Goal: Information Seeking & Learning: Learn about a topic

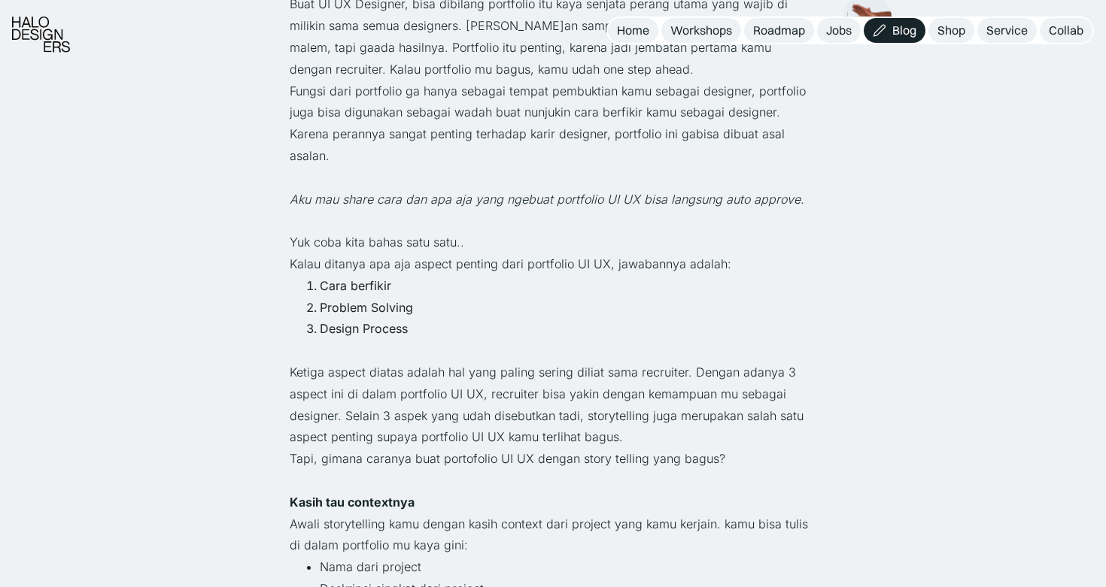
scroll to position [662, 0]
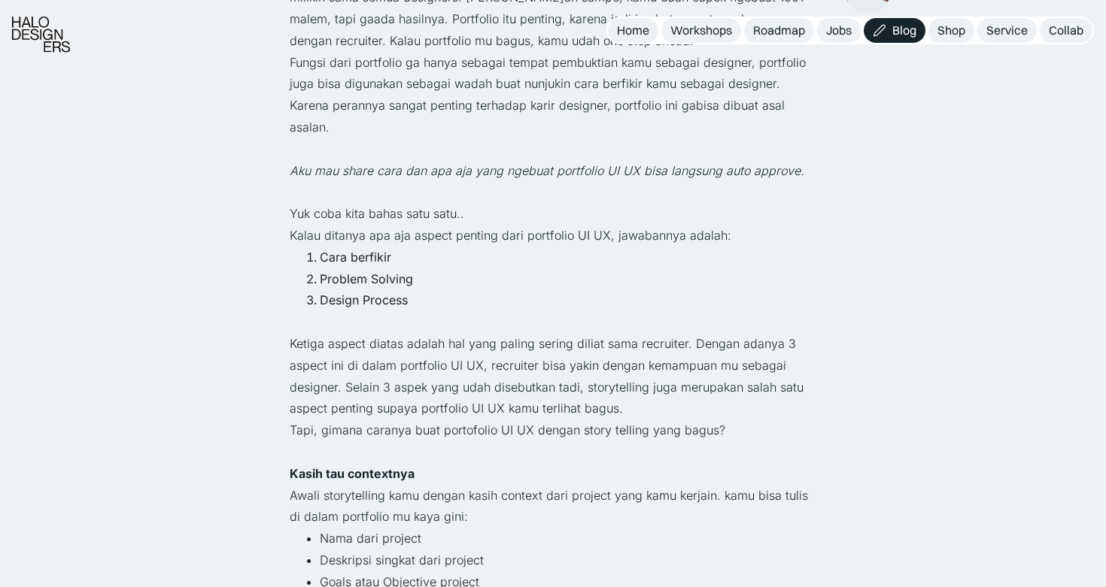
click at [347, 347] on p "Ketiga aspect diatas adalah hal yang paling sering diliat sama recruiter. Denga…" at bounding box center [553, 376] width 526 height 86
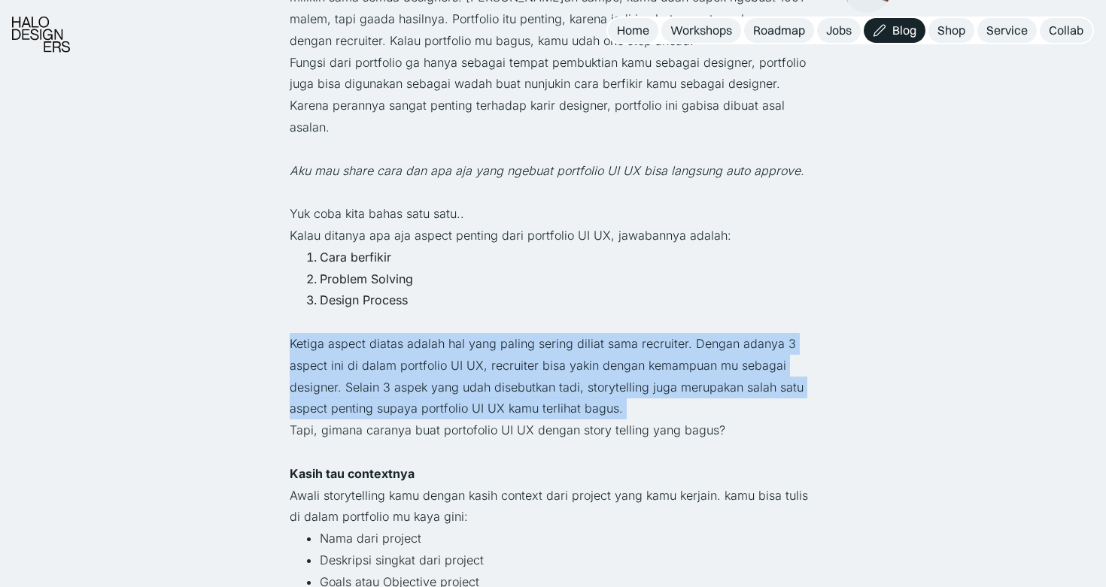
scroll to position [686, 0]
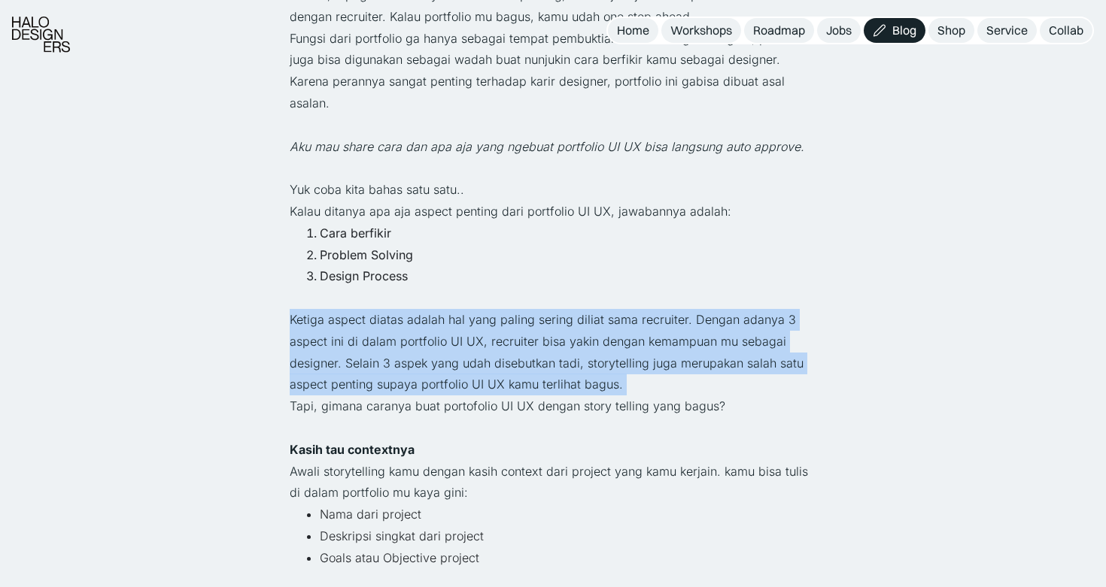
click at [497, 324] on p "Ketiga aspect diatas adalah hal yang paling sering diliat sama recruiter. Denga…" at bounding box center [553, 352] width 526 height 86
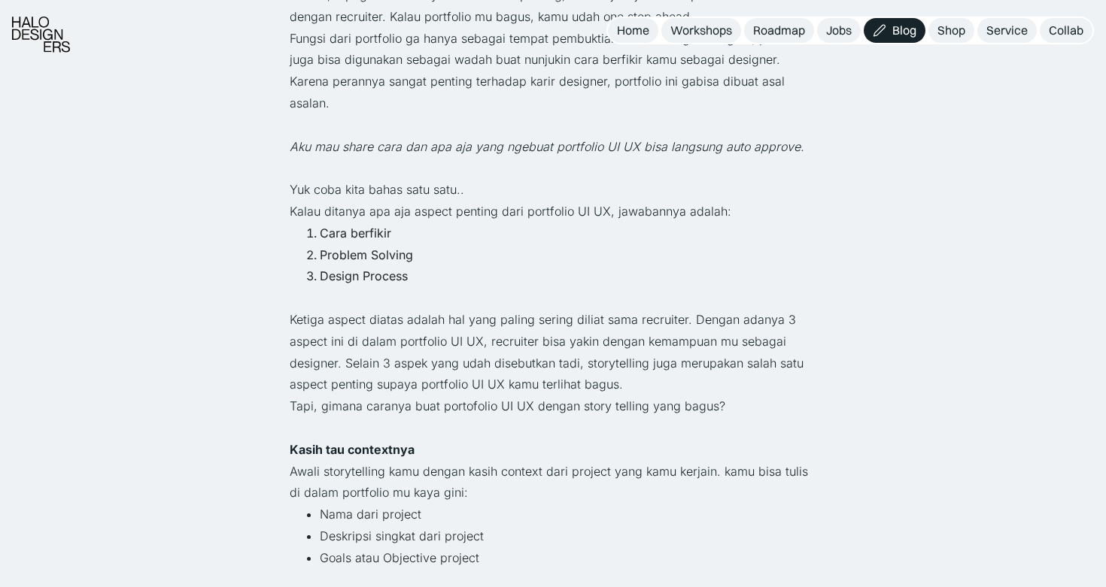
click at [497, 324] on p "Ketiga aspect diatas adalah hal yang paling sering diliat sama recruiter. Denga…" at bounding box center [553, 352] width 526 height 86
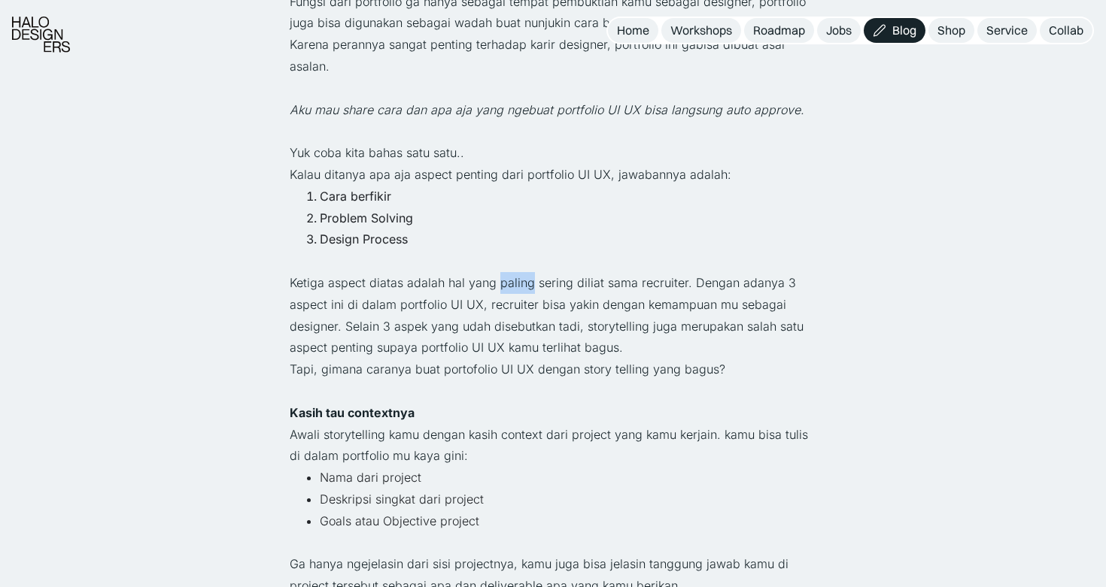
scroll to position [726, 0]
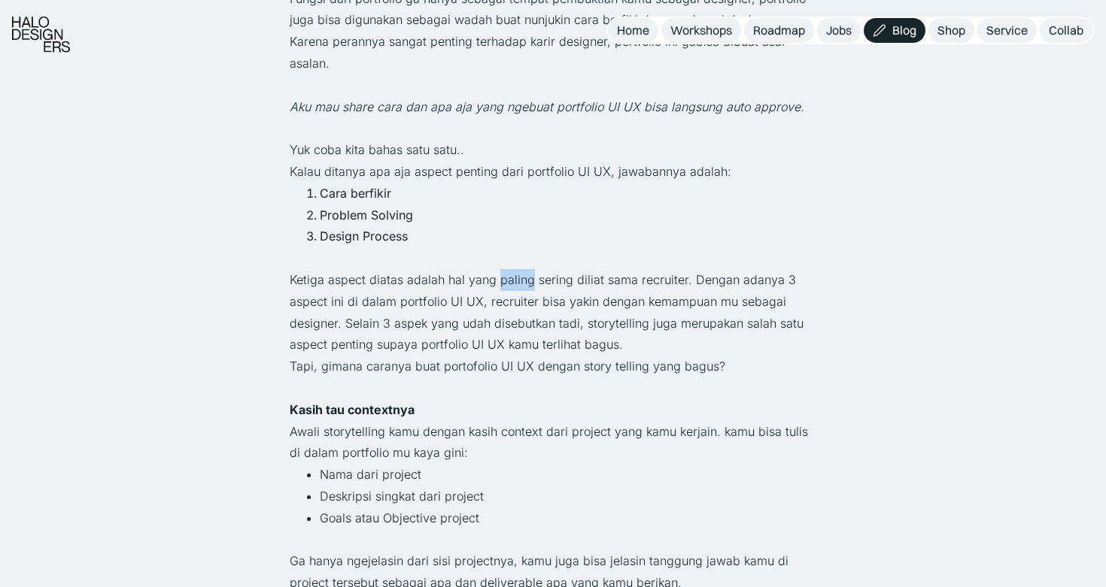
click at [512, 304] on p "Ketiga aspect diatas adalah hal yang paling sering diliat sama recruiter. Denga…" at bounding box center [553, 312] width 526 height 86
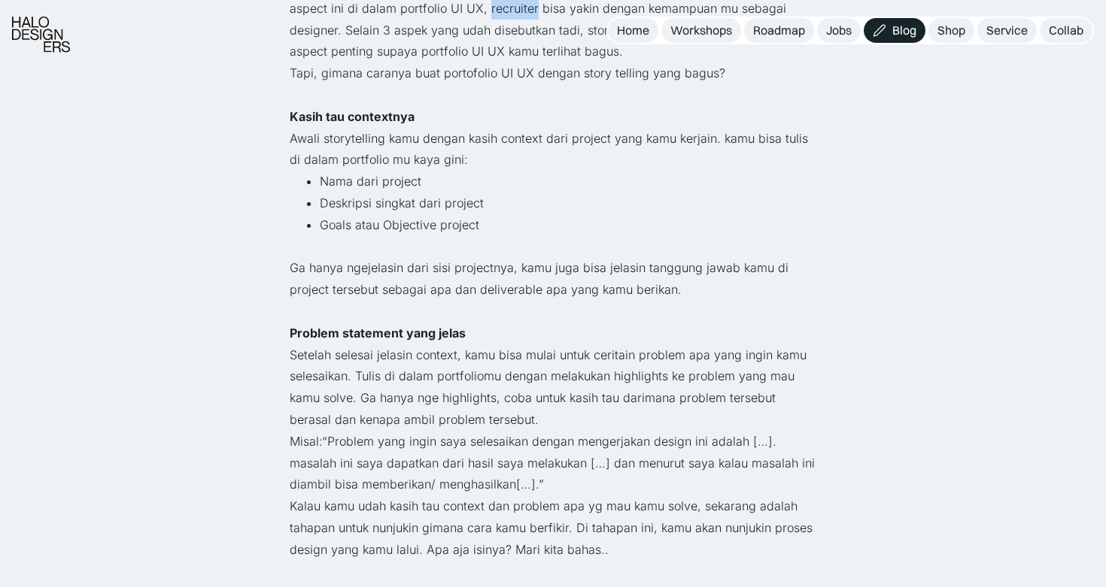
scroll to position [1021, 0]
click at [473, 353] on p "Setelah selesai jelasin context, kamu bisa mulai untuk ceritain problem apa yan…" at bounding box center [553, 386] width 526 height 86
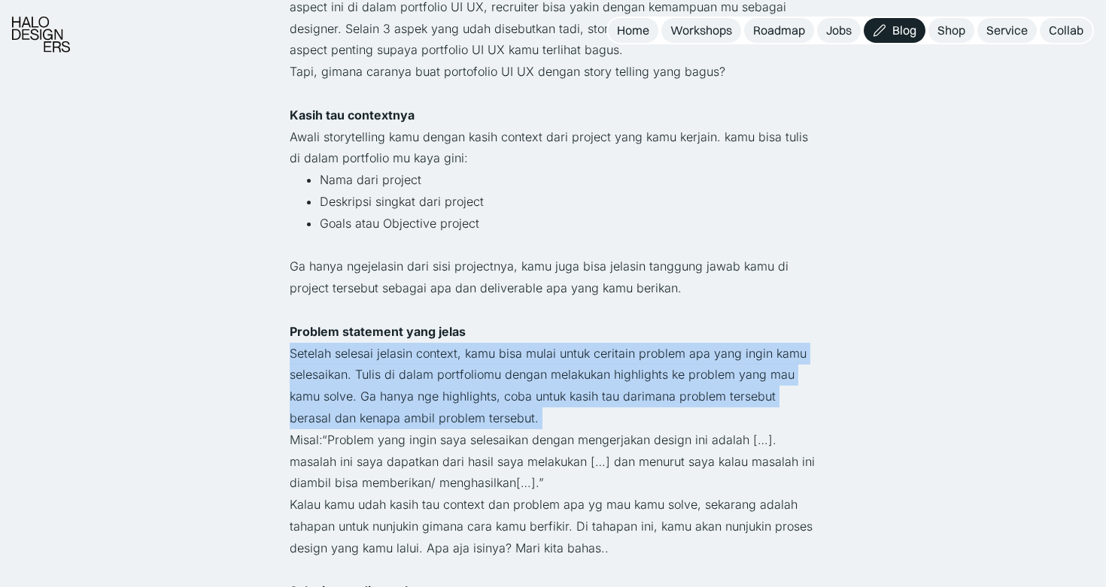
click at [473, 353] on p "Setelah selesai jelasin context, kamu bisa mulai untuk ceritain problem apa yan…" at bounding box center [553, 386] width 526 height 86
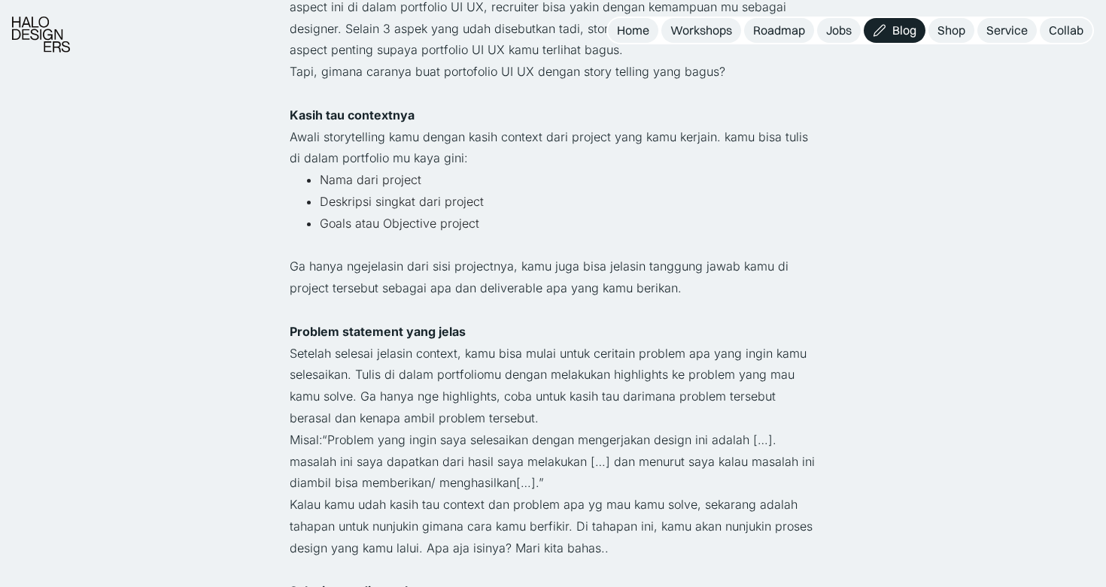
click at [473, 353] on p "Setelah selesai jelasin context, kamu bisa mulai untuk ceritain problem apa yan…" at bounding box center [553, 386] width 526 height 86
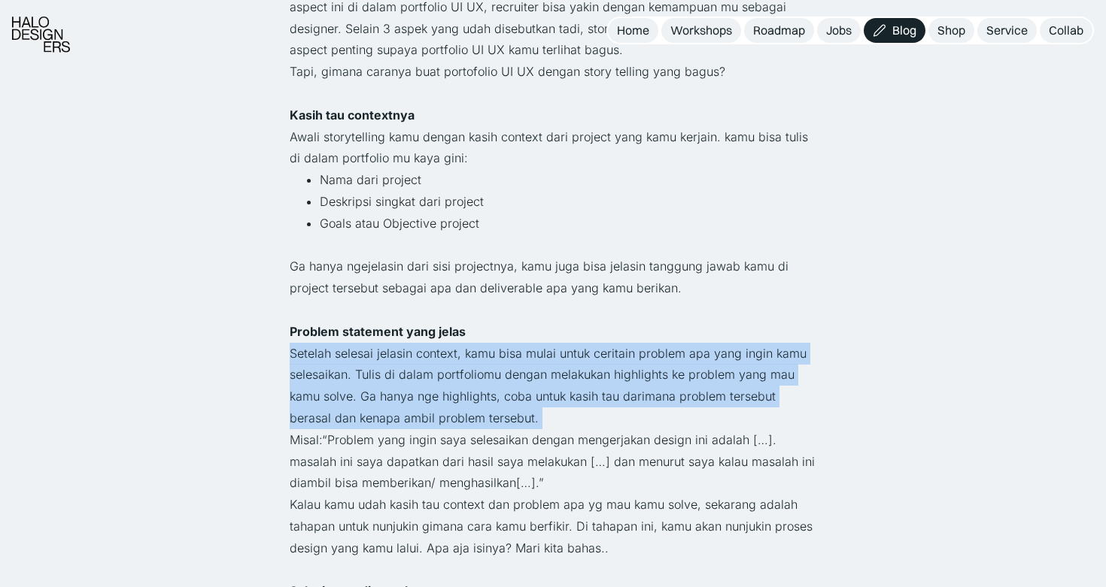
click at [453, 333] on strong "Problem statement yang jelas" at bounding box center [378, 331] width 176 height 15
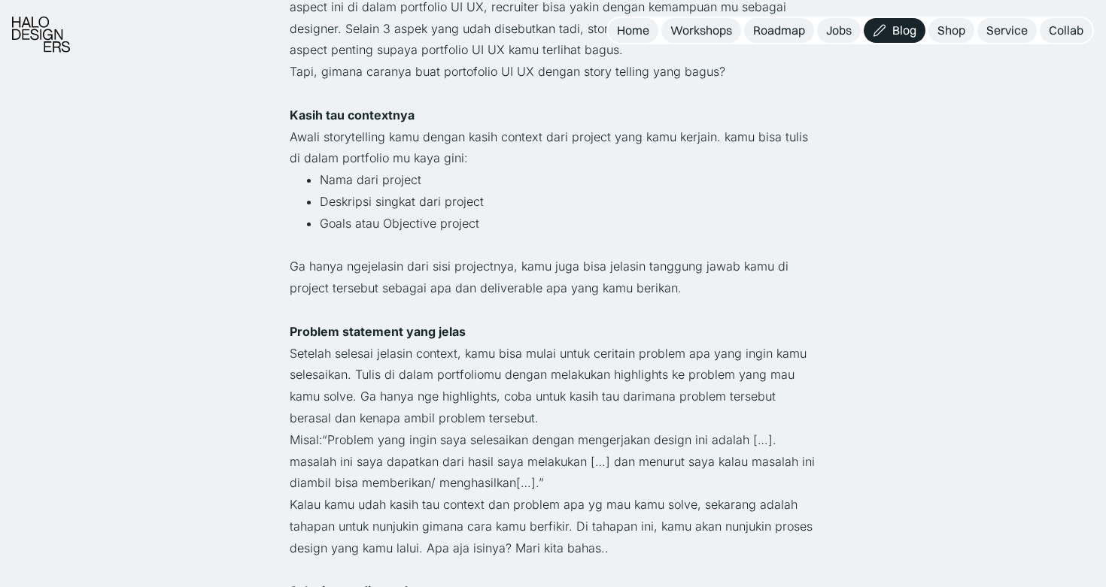
click at [453, 333] on strong "Problem statement yang jelas" at bounding box center [378, 331] width 176 height 15
click at [453, 357] on p "Setelah selesai jelasin context, kamu bisa mulai untuk ceritain problem apa yan…" at bounding box center [553, 386] width 526 height 86
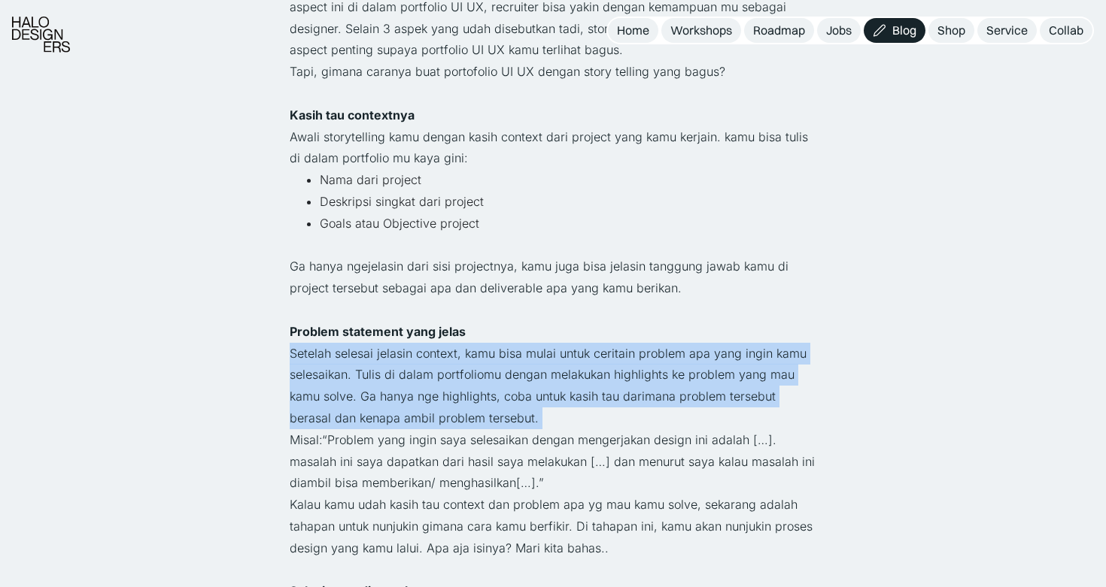
click at [453, 357] on p "Setelah selesai jelasin context, kamu bisa mulai untuk ceritain problem apa yan…" at bounding box center [553, 386] width 526 height 86
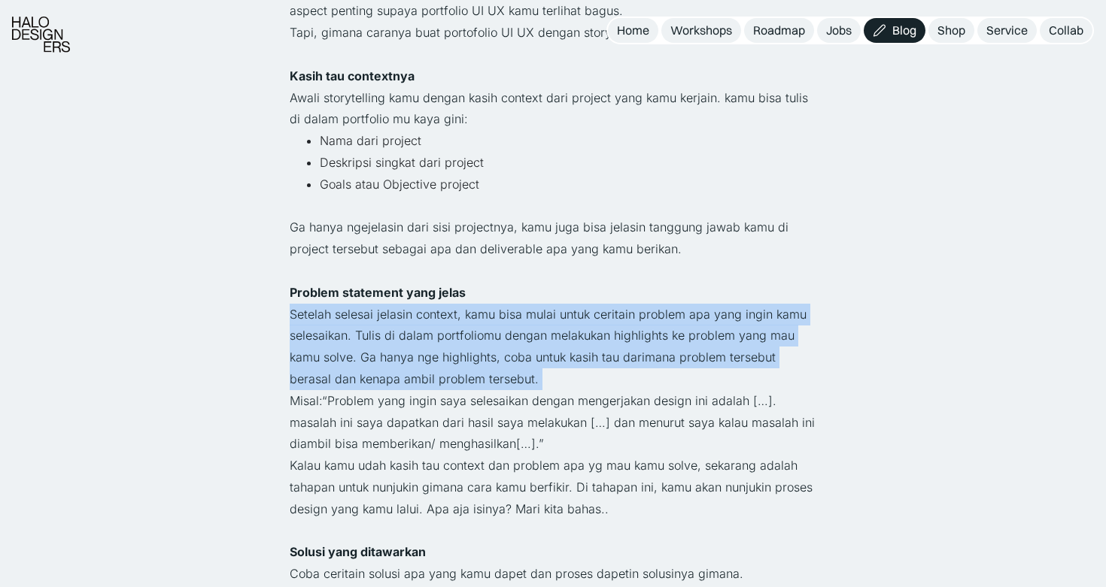
scroll to position [1060, 0]
click at [473, 404] on p "Misal:“Problem yang ingin saya selesaikan dengan mengerjakan design ini adalah …" at bounding box center [553, 422] width 526 height 65
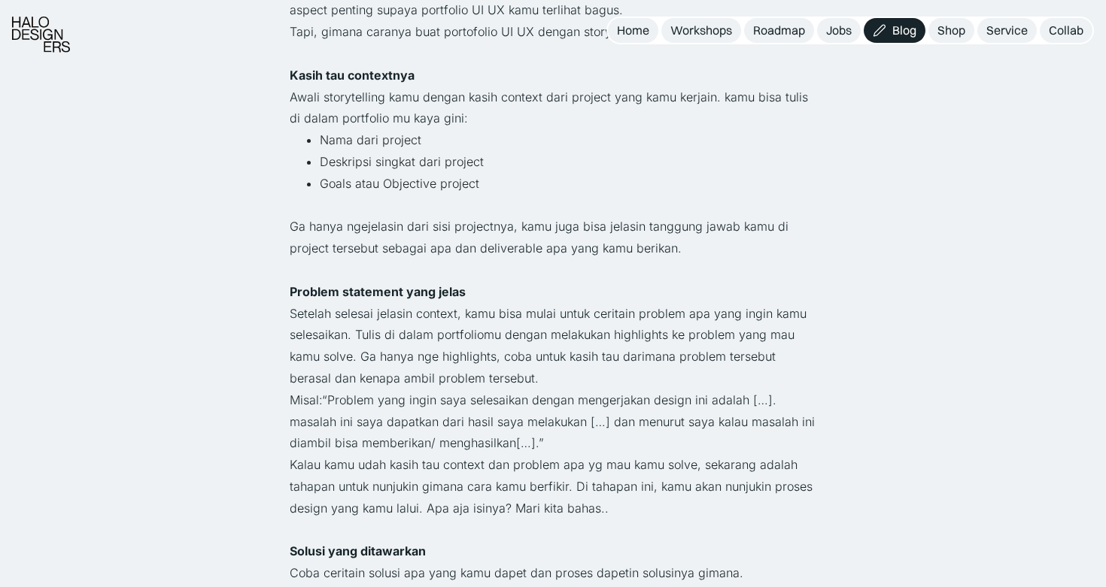
click at [473, 404] on p "Misal:“Problem yang ingin saya selesaikan dengan mengerjakan design ini adalah …" at bounding box center [553, 422] width 526 height 65
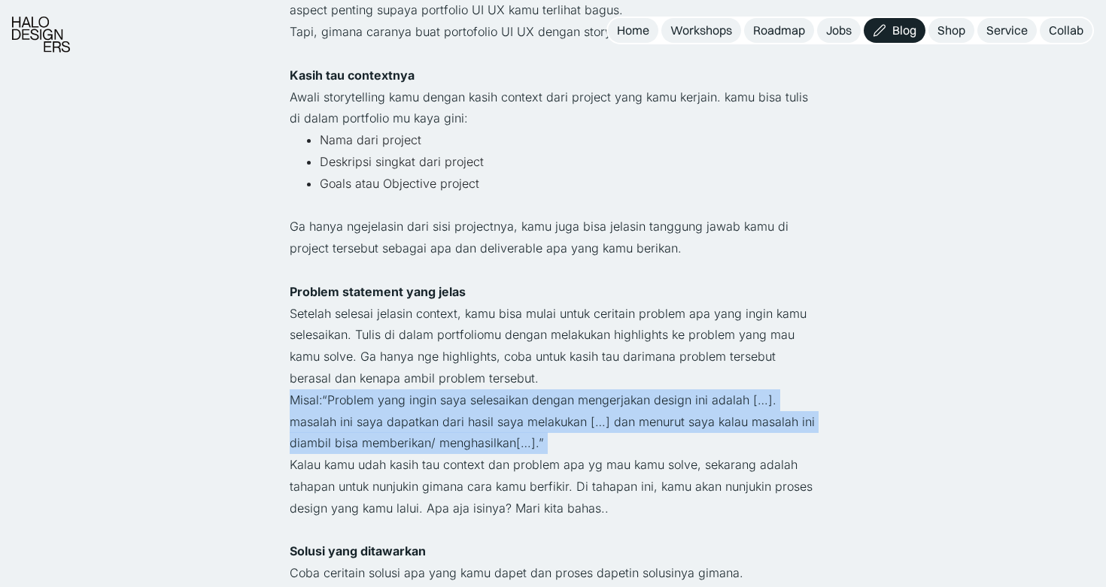
click at [473, 404] on p "Misal:“Problem yang ingin saya selesaikan dengan mengerjakan design ini adalah …" at bounding box center [553, 422] width 526 height 65
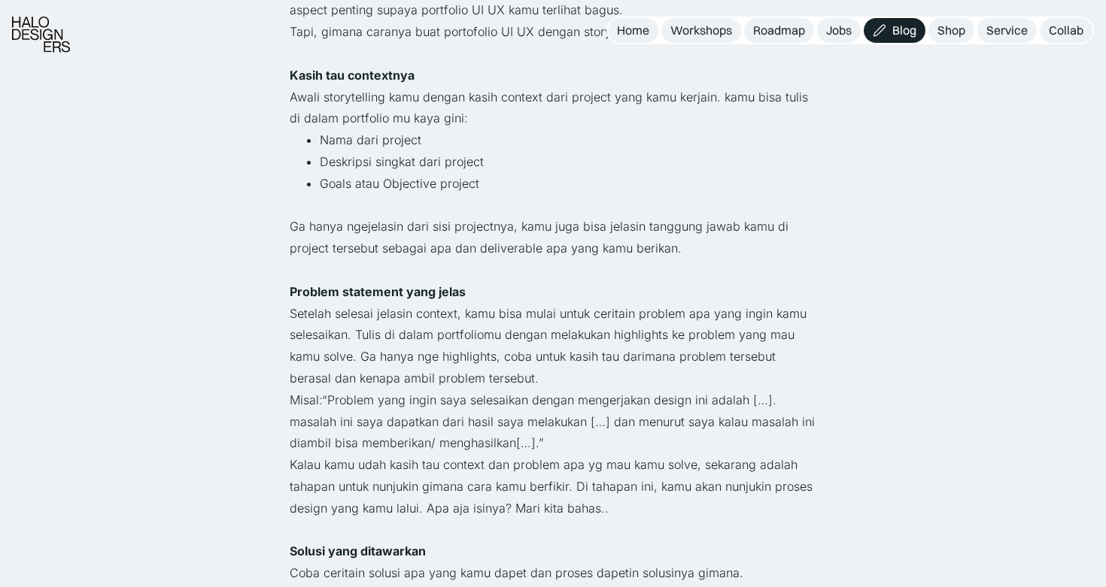
click at [473, 404] on p "Misal:“Problem yang ingin saya selesaikan dengan mengerjakan design ini adalah …" at bounding box center [553, 422] width 526 height 65
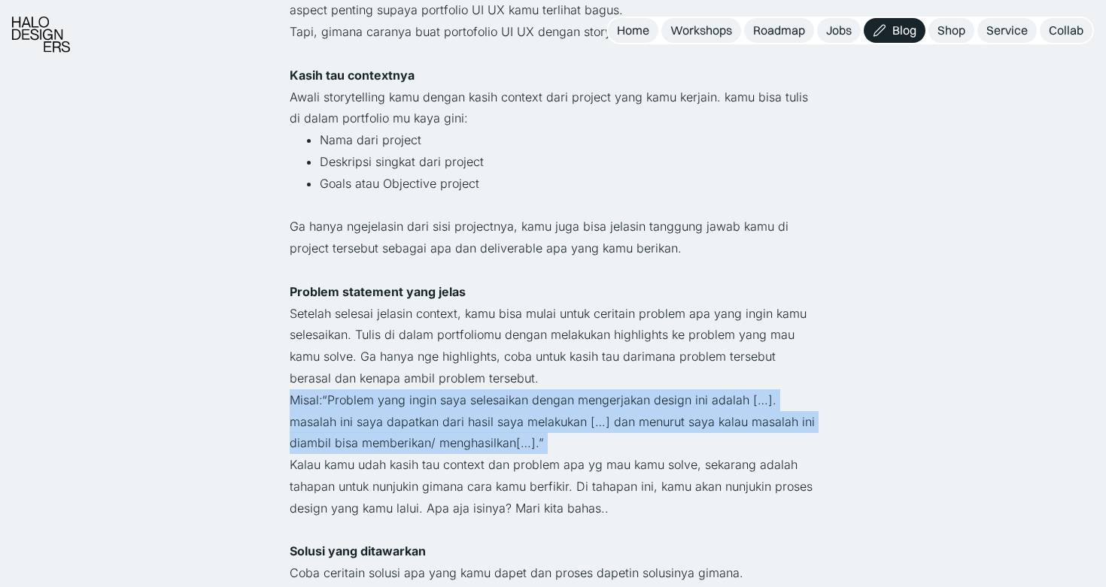
click at [466, 467] on p "Kalau kamu udah kasih tau context dan problem apa yg mau kamu solve, sekarang a…" at bounding box center [553, 486] width 526 height 65
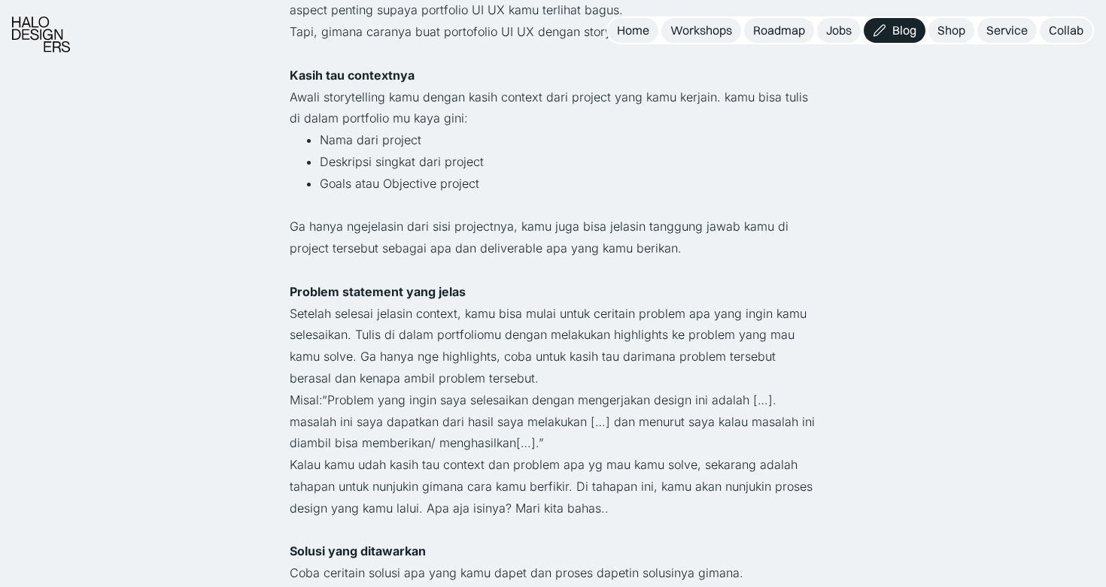
click at [466, 467] on p "Kalau kamu udah kasih tau context dan problem apa yg mau kamu solve, sekarang a…" at bounding box center [553, 486] width 526 height 65
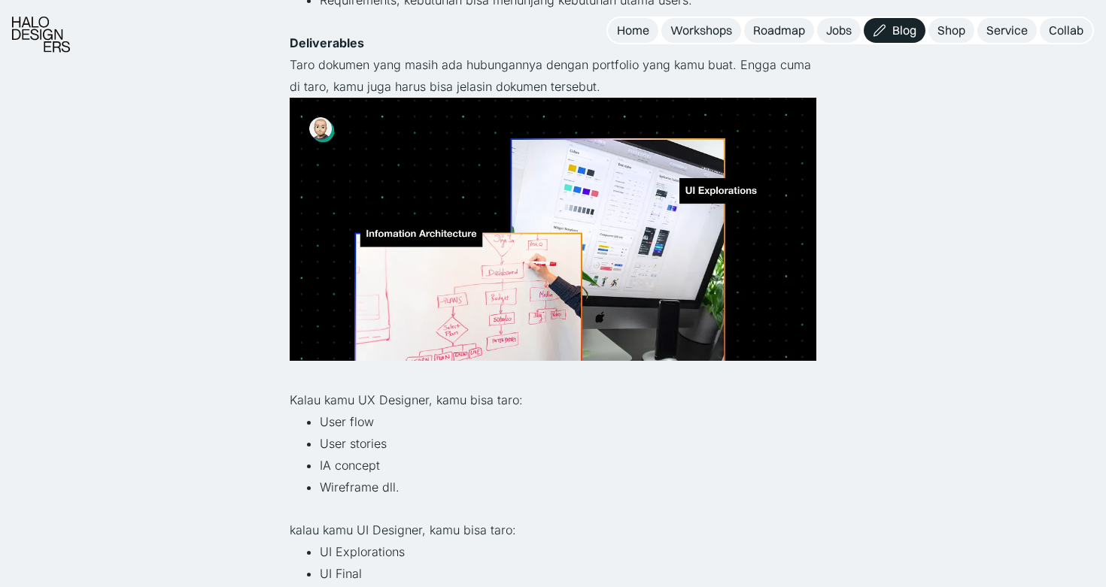
scroll to position [2285, 0]
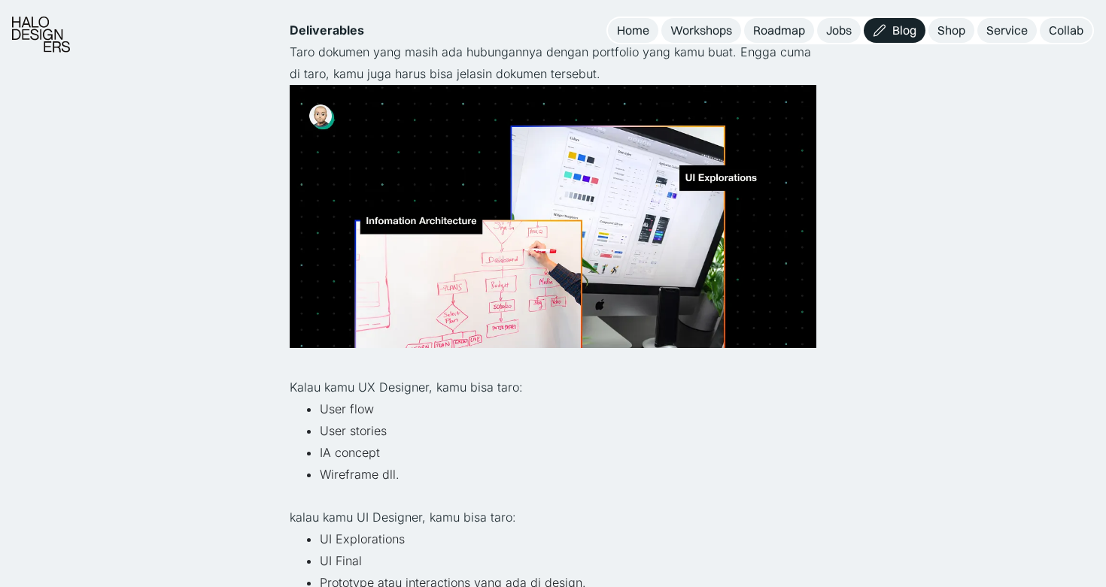
click at [438, 387] on p "Kalau kamu UX Designer, kamu bisa taro:" at bounding box center [553, 388] width 526 height 22
click at [402, 388] on p "Kalau kamu UX Designer, kamu bisa taro:" at bounding box center [553, 388] width 526 height 22
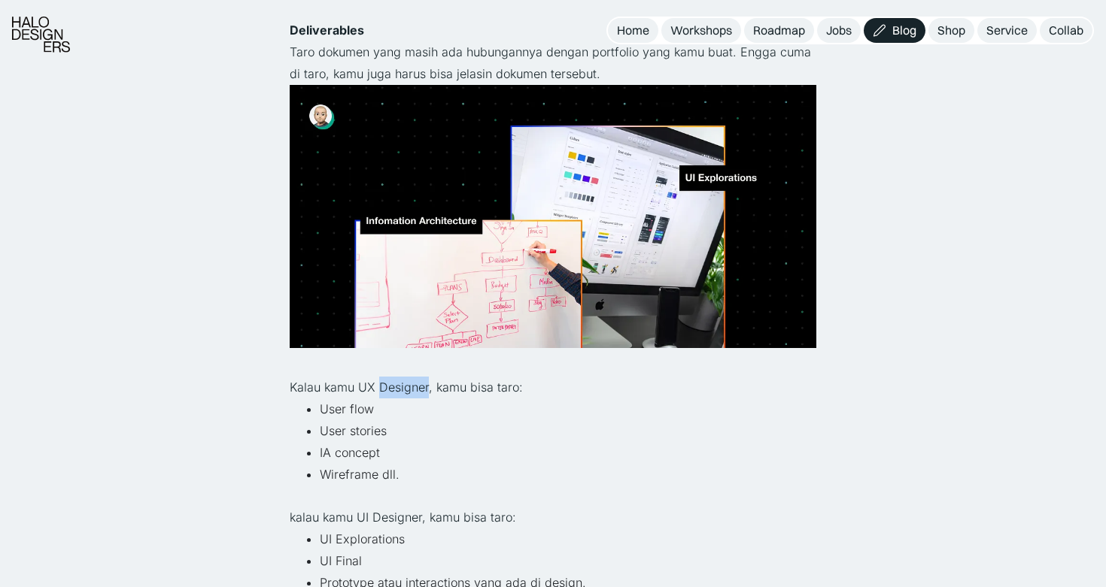
click at [402, 388] on p "Kalau kamu UX Designer, kamu bisa taro:" at bounding box center [553, 388] width 526 height 22
click at [459, 381] on p "Kalau kamu UX Designer, kamu bisa taro:" at bounding box center [553, 388] width 526 height 22
click at [370, 392] on p "Kalau kamu UX Designer, kamu bisa taro:" at bounding box center [553, 388] width 526 height 22
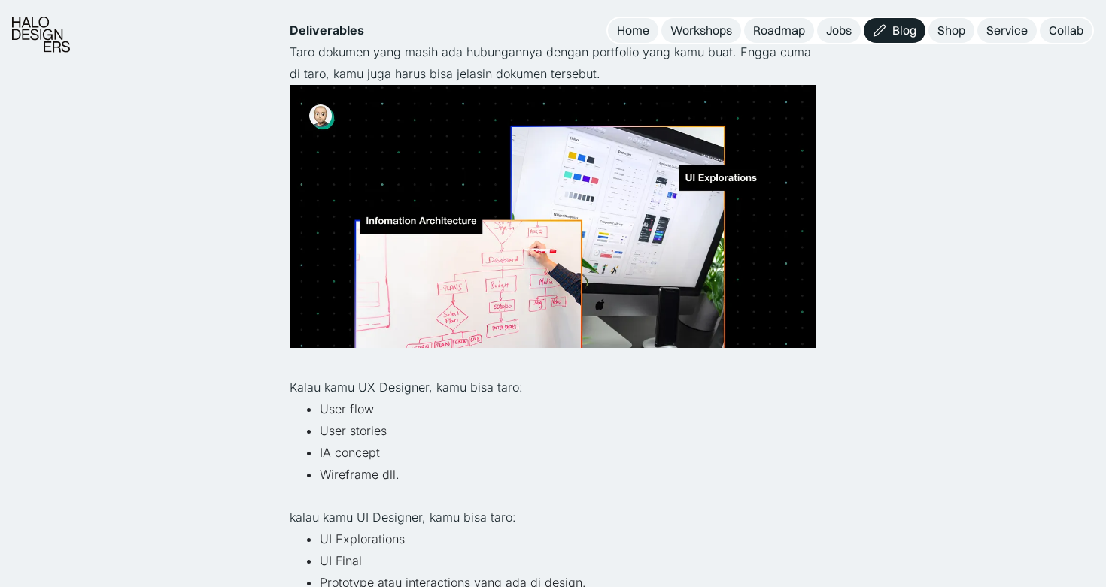
click at [356, 416] on li "User flow" at bounding box center [568, 410] width 496 height 22
click at [361, 444] on li "IA concept" at bounding box center [568, 453] width 496 height 22
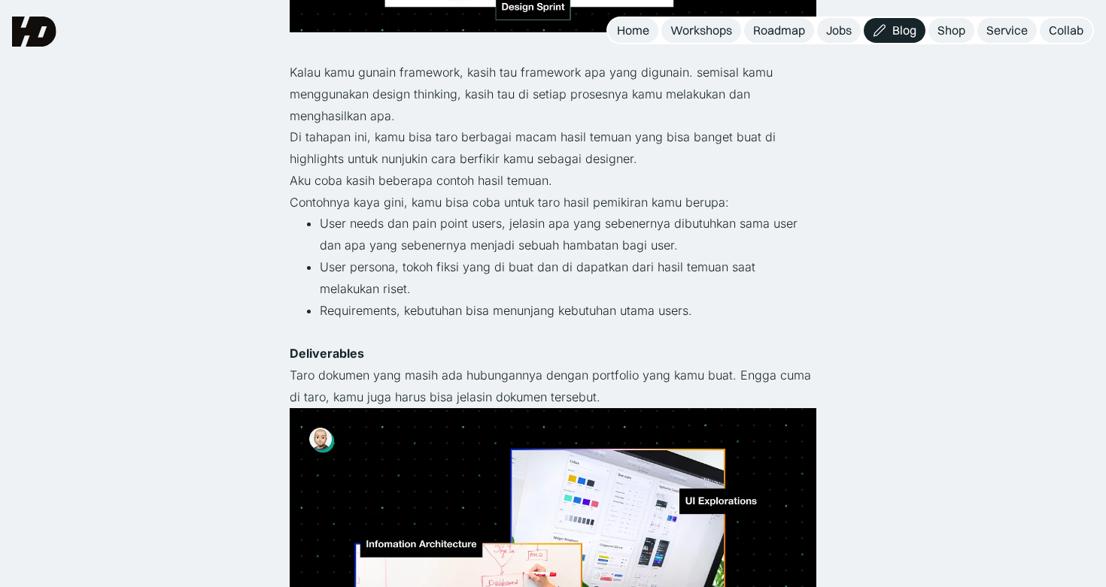
scroll to position [1761, 0]
